Goal: Information Seeking & Learning: Learn about a topic

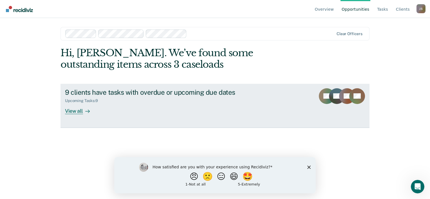
click at [76, 113] on div "View all" at bounding box center [81, 108] width 32 height 11
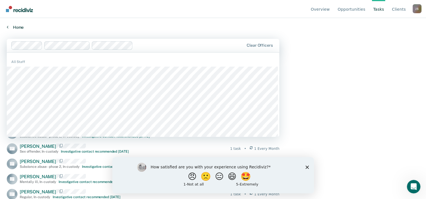
click at [9, 26] on link "Home" at bounding box center [213, 27] width 412 height 5
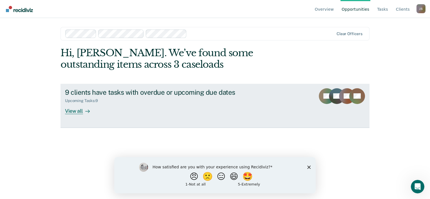
click at [70, 113] on div "View all" at bounding box center [81, 108] width 32 height 11
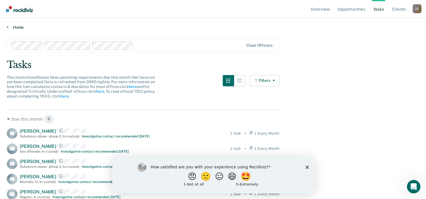
click at [11, 28] on link "Home" at bounding box center [213, 27] width 412 height 5
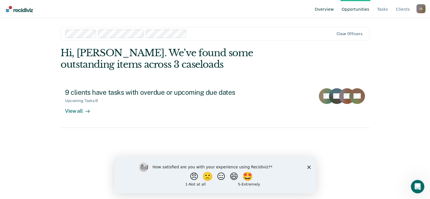
click at [334, 10] on link "Overview" at bounding box center [324, 9] width 21 height 18
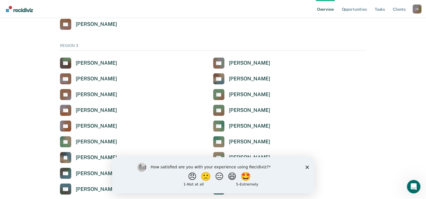
scroll to position [957, 0]
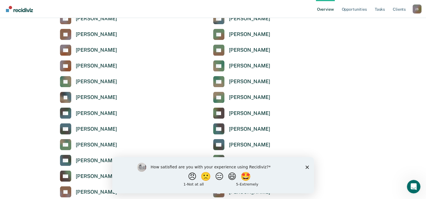
click at [307, 168] on icon "Close survey" at bounding box center [306, 167] width 3 height 3
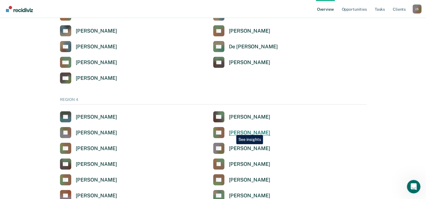
scroll to position [1183, 0]
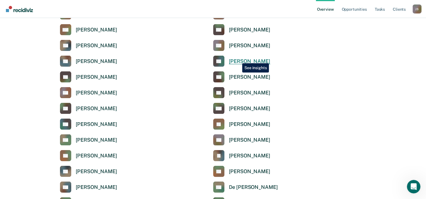
click at [238, 59] on div "[PERSON_NAME]" at bounding box center [249, 61] width 41 height 6
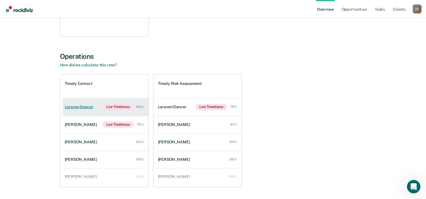
click at [87, 106] on div "Laraven Dancer" at bounding box center [80, 107] width 31 height 5
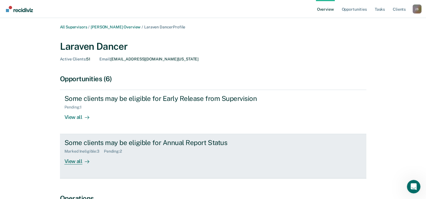
click at [79, 165] on link "Some clients may be eligible for Annual Report Status Marked Ineligible : 3 Pen…" at bounding box center [213, 156] width 306 height 44
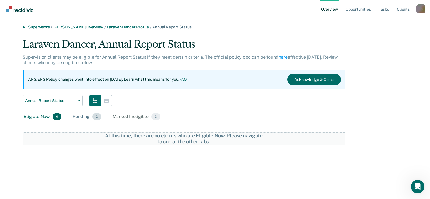
click at [83, 118] on div "Pending 2" at bounding box center [87, 117] width 31 height 12
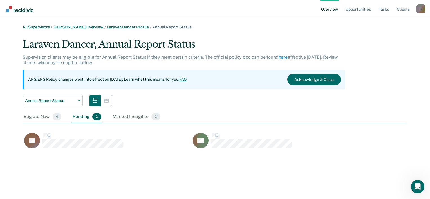
scroll to position [112, 381]
click at [127, 118] on div "Marked Ineligible 3" at bounding box center [136, 117] width 50 height 12
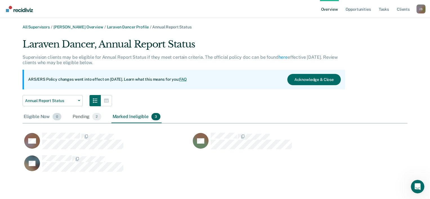
click at [39, 118] on div "Eligible Now 0" at bounding box center [43, 117] width 40 height 12
